Goal: Task Accomplishment & Management: Manage account settings

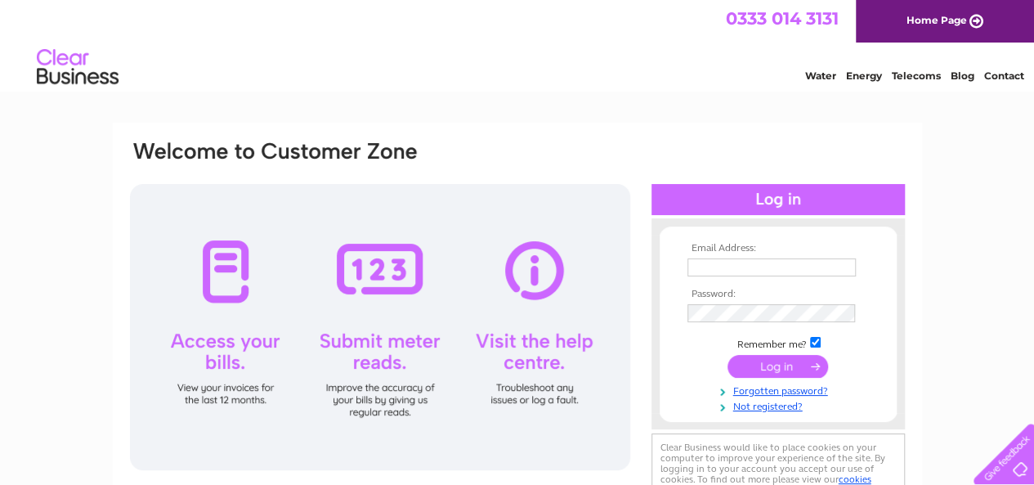
type input "[EMAIL_ADDRESS][DOMAIN_NAME]"
click at [813, 370] on input "submit" at bounding box center [778, 366] width 101 height 23
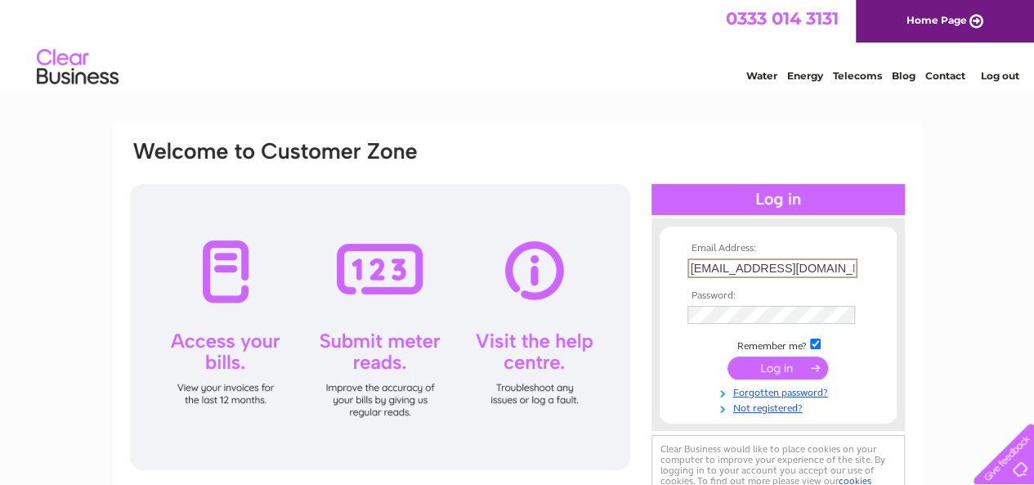
click at [809, 264] on input "[EMAIL_ADDRESS][DOMAIN_NAME]" at bounding box center [773, 268] width 170 height 20
type input "[EMAIL_ADDRESS][DOMAIN_NAME]"
click at [728, 356] on input "submit" at bounding box center [778, 367] width 101 height 23
